Goal: Information Seeking & Learning: Learn about a topic

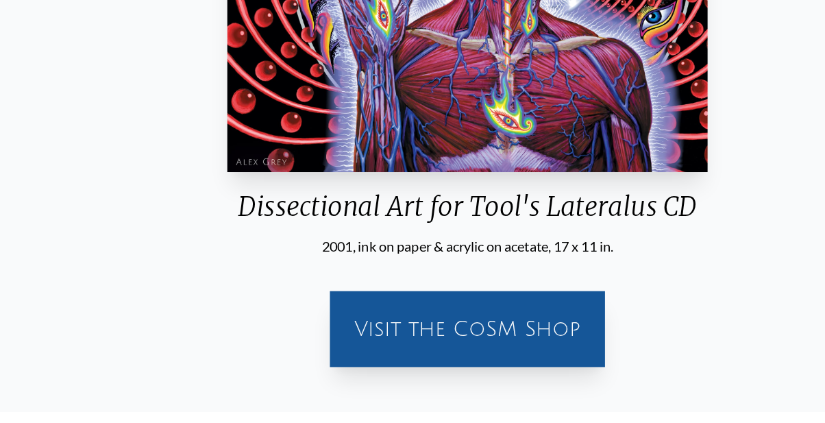
scroll to position [405, 0]
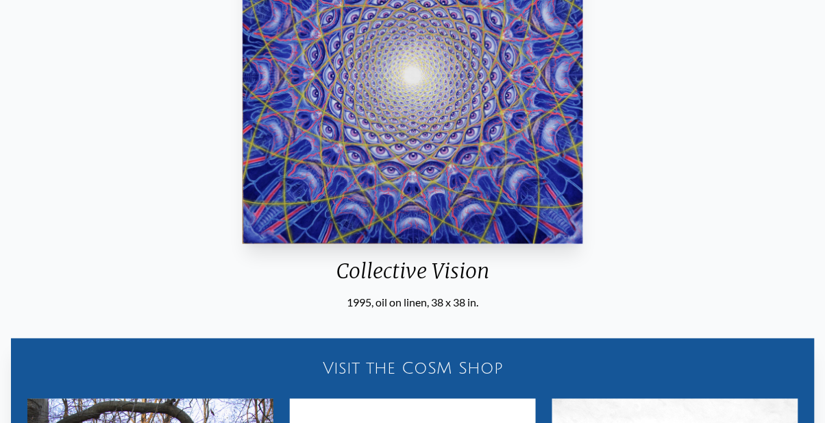
scroll to position [328, 0]
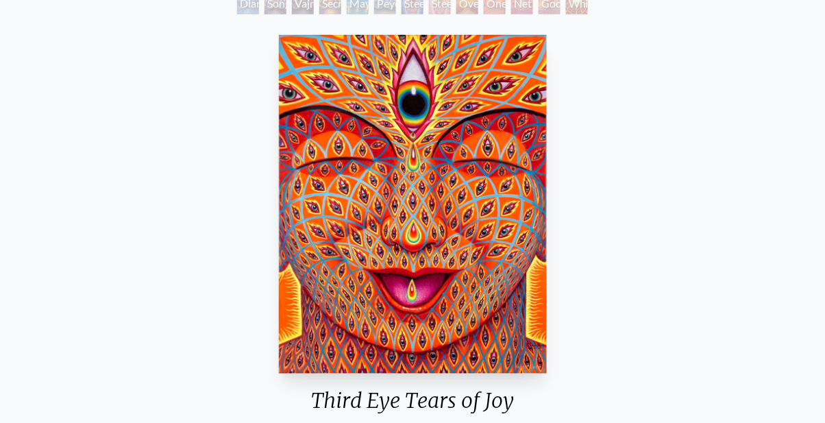
scroll to position [197, 0]
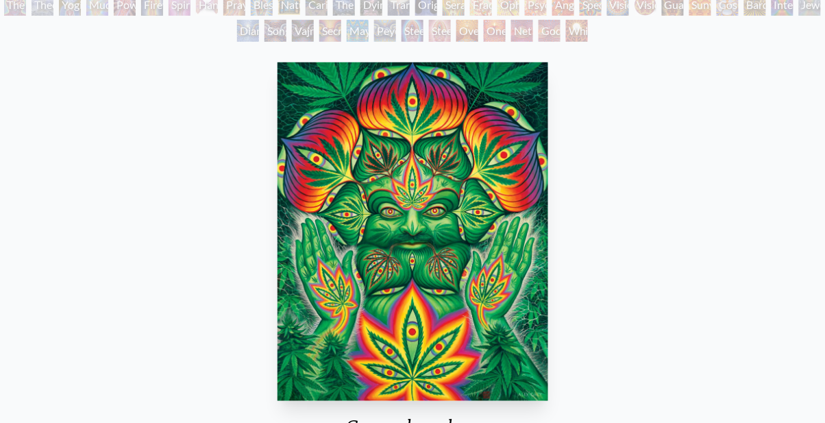
scroll to position [169, 0]
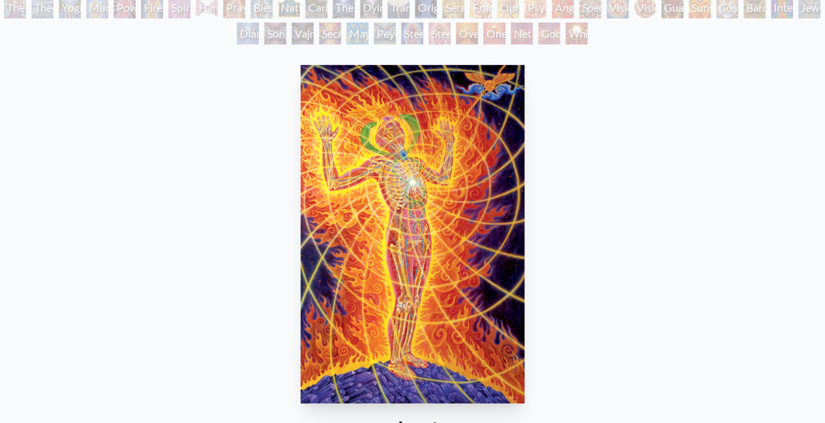
scroll to position [160, 0]
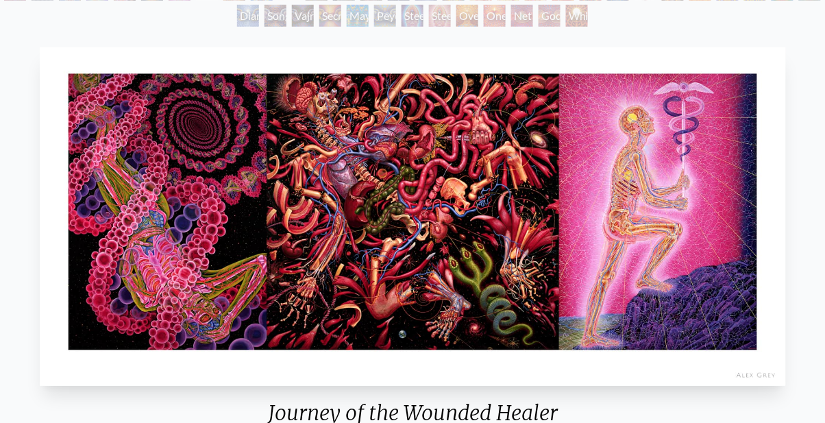
scroll to position [189, 0]
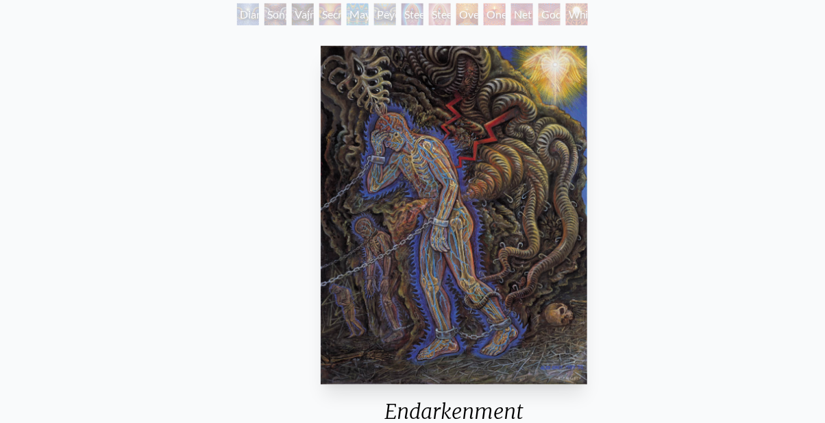
click at [473, 385] on img "58 / 133" at bounding box center [454, 215] width 267 height 339
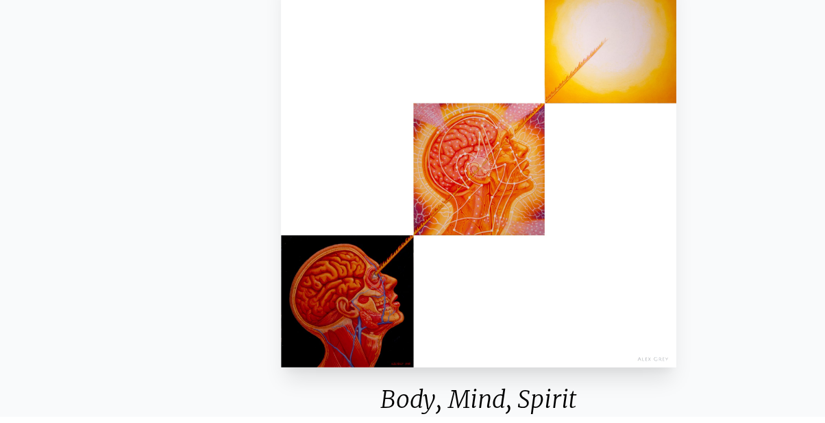
scroll to position [192, 0]
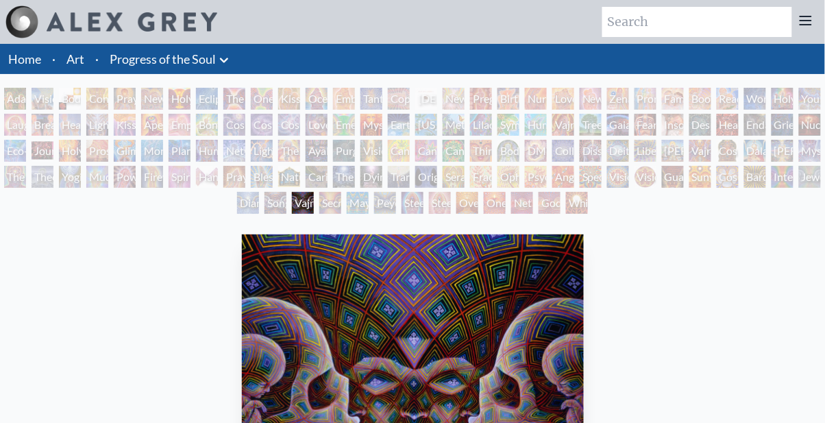
click at [158, 124] on div "Aperture" at bounding box center [152, 125] width 22 height 22
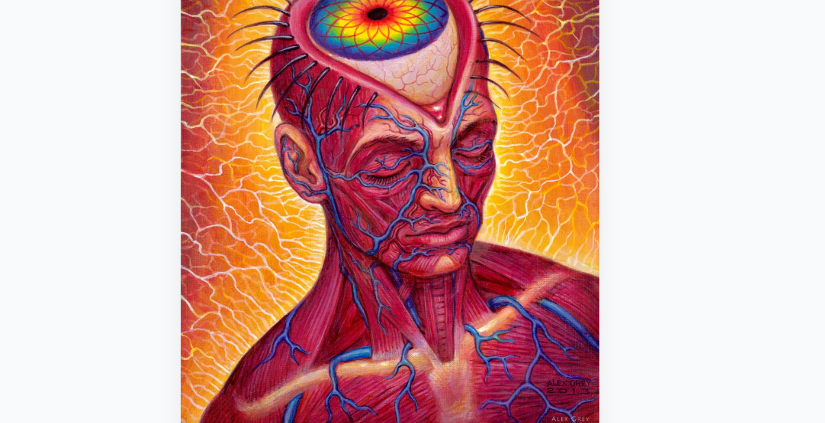
scroll to position [199, 0]
